Goal: Find specific page/section: Locate a particular part of the current website

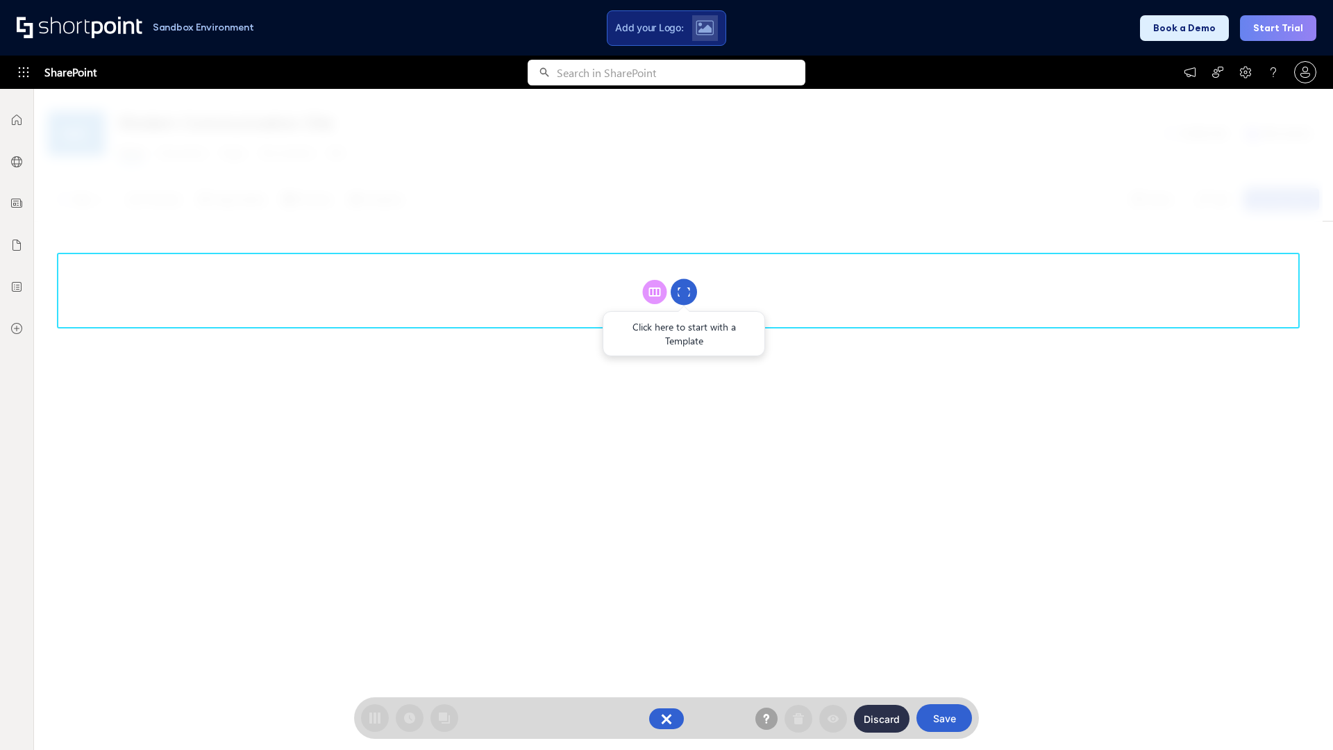
click at [684, 292] on circle at bounding box center [684, 292] width 26 height 26
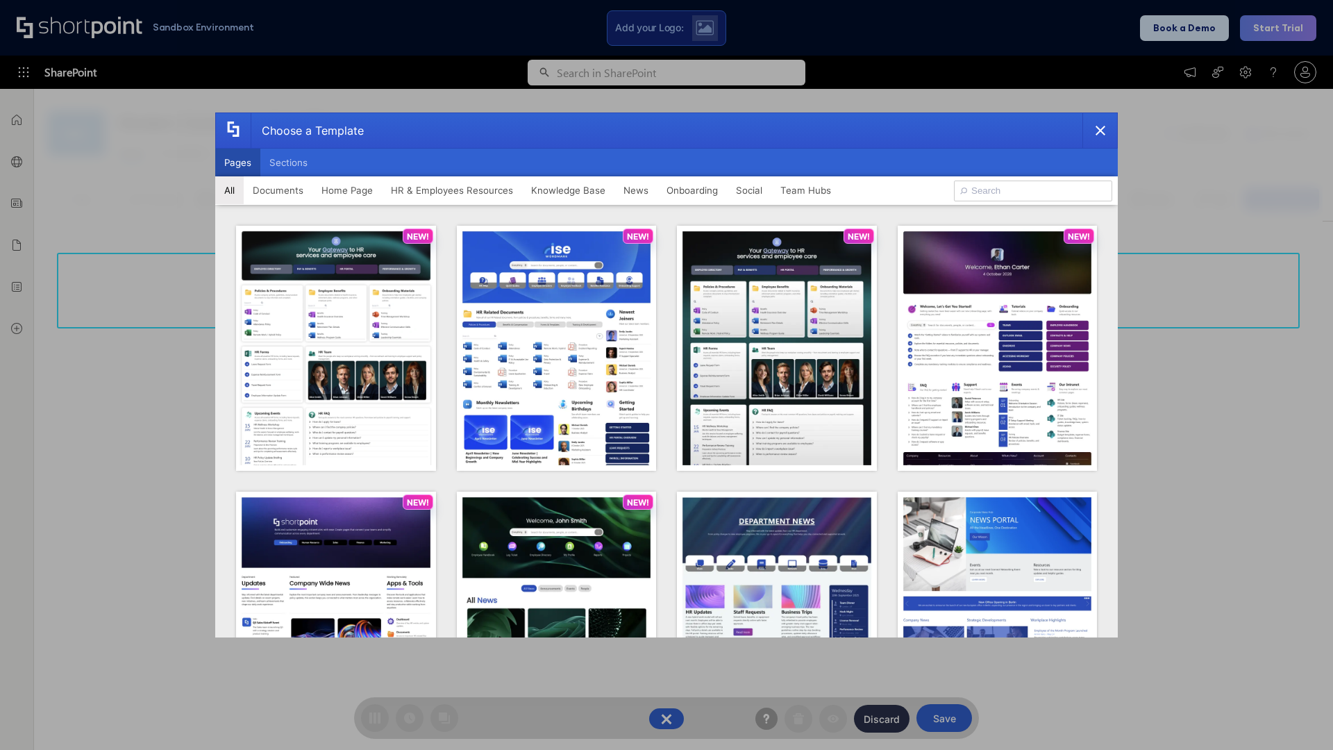
click at [238, 163] on button "Pages" at bounding box center [237, 163] width 45 height 28
type input "News Portal 5"
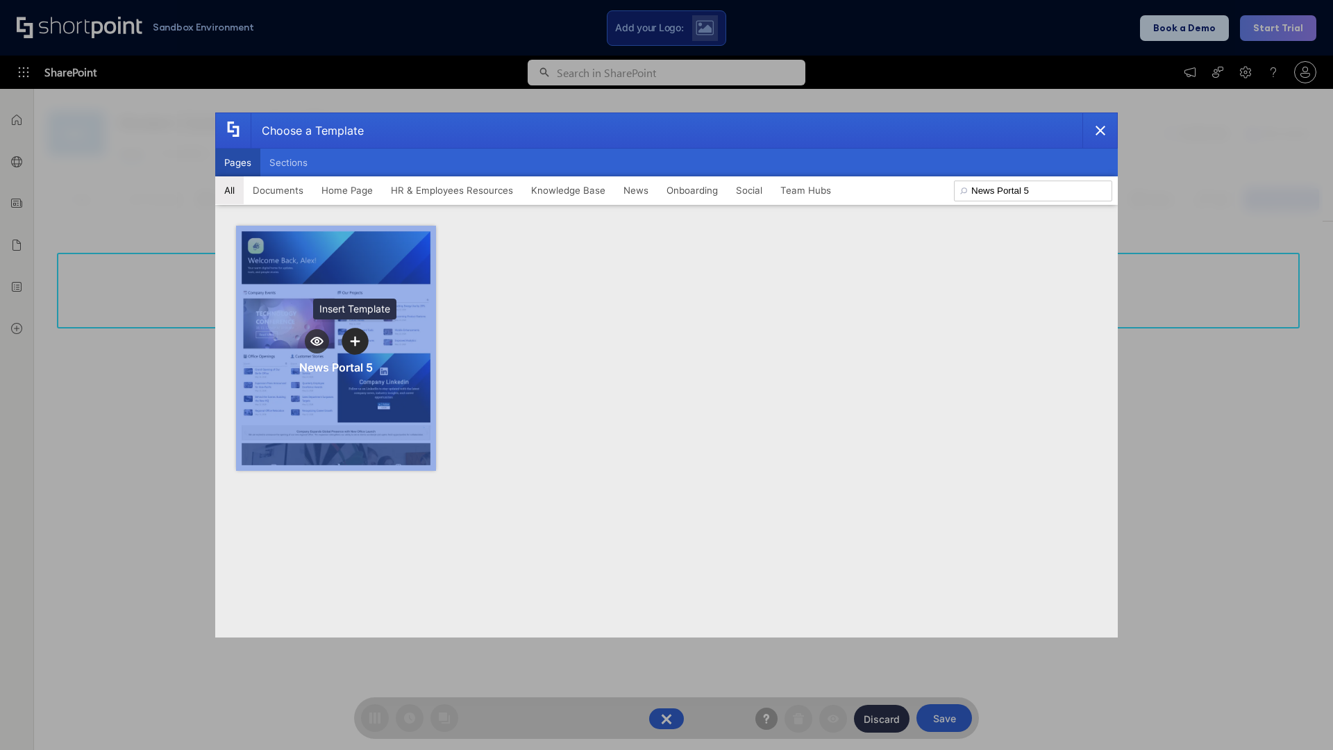
click at [355, 341] on icon "template selector" at bounding box center [355, 341] width 10 height 10
